Goal: Complete application form

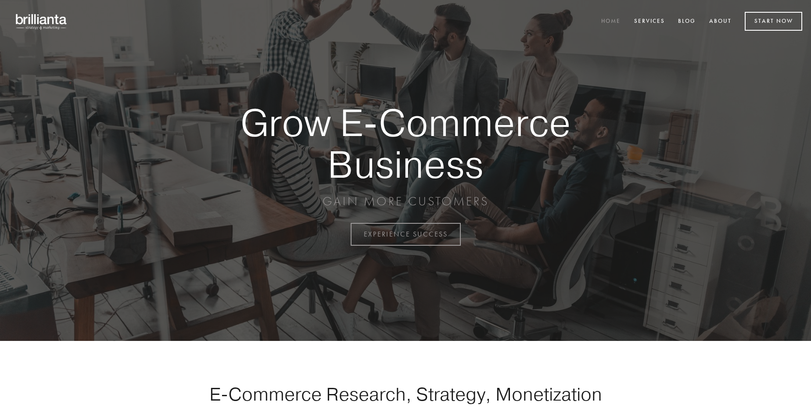
scroll to position [2301, 0]
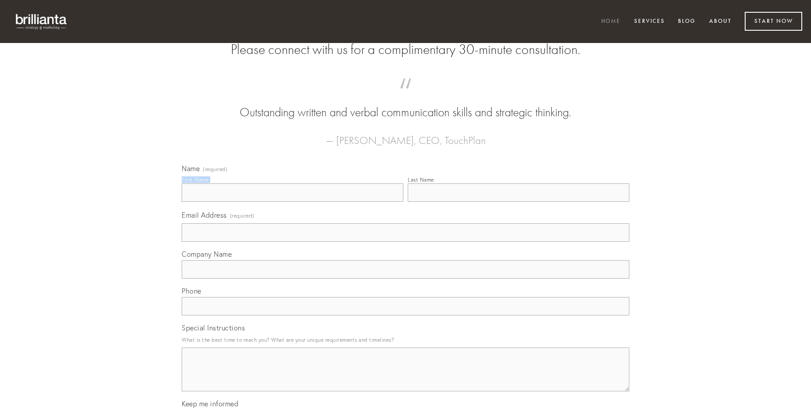
type input "[PERSON_NAME]"
click at [518, 202] on input "Last Name" at bounding box center [519, 193] width 222 height 18
type input "[PERSON_NAME]"
click at [406, 242] on input "Email Address (required)" at bounding box center [406, 232] width 448 height 18
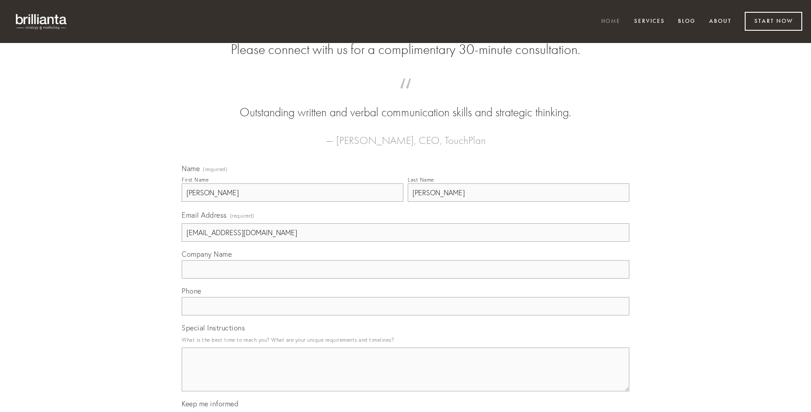
type input "[EMAIL_ADDRESS][DOMAIN_NAME]"
click at [406, 279] on input "Company Name" at bounding box center [406, 269] width 448 height 18
type input "vilis"
click at [406, 316] on input "text" at bounding box center [406, 306] width 448 height 18
click at [406, 378] on textarea "Special Instructions" at bounding box center [406, 370] width 448 height 44
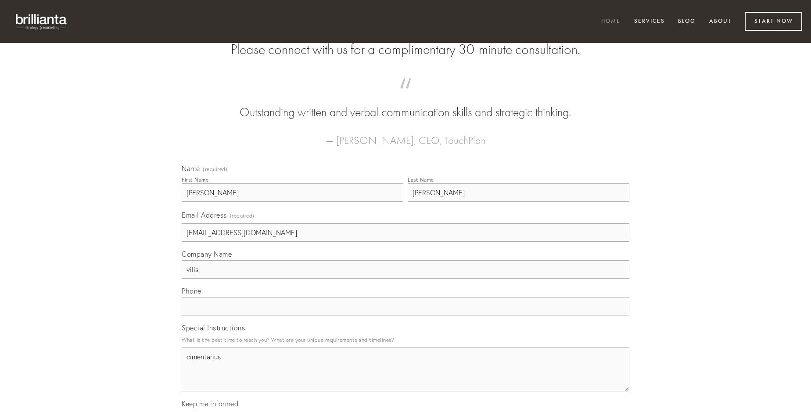
type textarea "cimentarius"
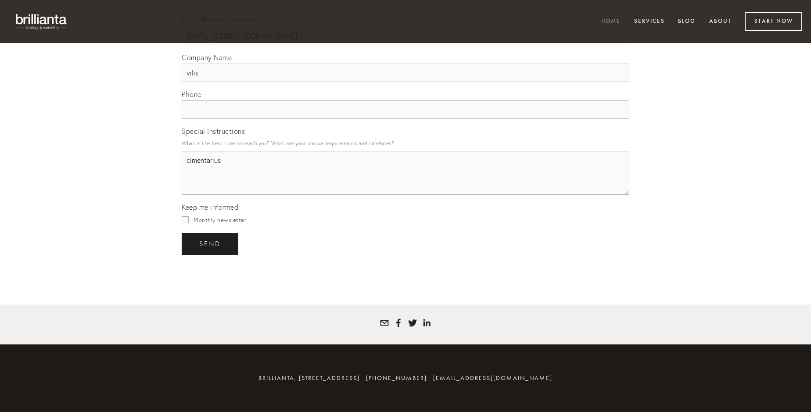
click at [211, 244] on span "send" at bounding box center [210, 244] width 22 height 8
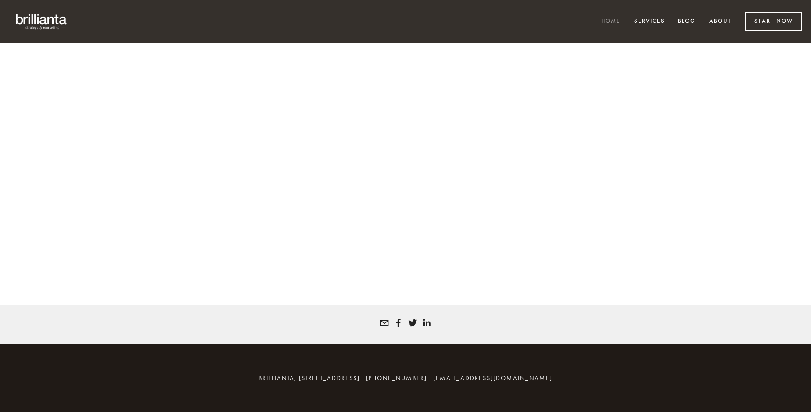
scroll to position [2289, 0]
